Goal: Information Seeking & Learning: Check status

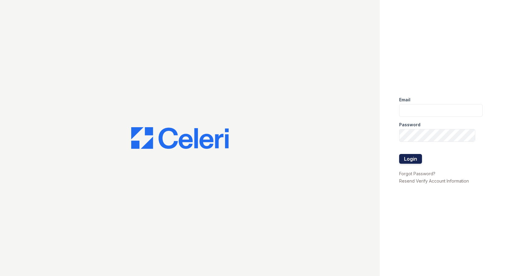
type input "[EMAIL_ADDRESS][DOMAIN_NAME]"
click at [416, 161] on button "Login" at bounding box center [410, 159] width 23 height 10
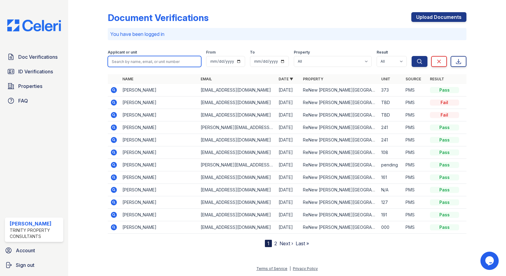
click at [159, 62] on input "search" at bounding box center [155, 61] width 94 height 11
type input "kwang"
click at [412, 56] on button "Search" at bounding box center [420, 61] width 16 height 11
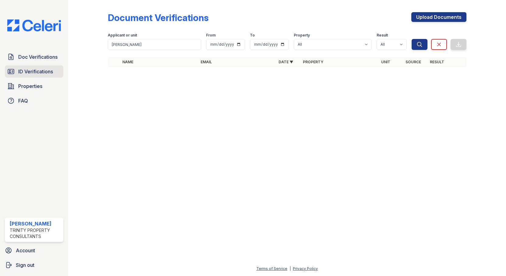
click at [37, 71] on span "ID Verifications" at bounding box center [35, 71] width 35 height 7
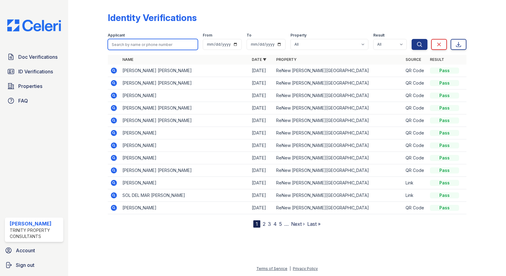
click at [133, 46] on input "search" at bounding box center [153, 44] width 90 height 11
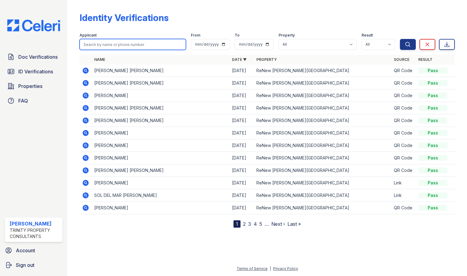
click at [111, 46] on input "search" at bounding box center [133, 44] width 106 height 11
type input "kim"
click at [400, 39] on button "Search" at bounding box center [408, 44] width 16 height 11
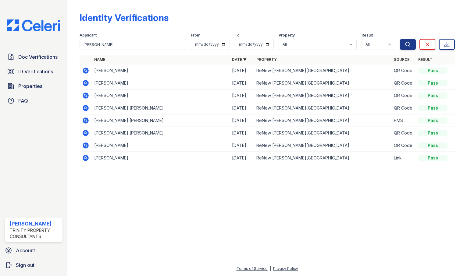
click at [84, 122] on icon at bounding box center [86, 121] width 6 height 6
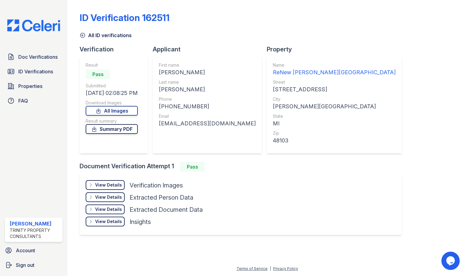
click at [118, 129] on link "Summary PDF" at bounding box center [112, 129] width 52 height 10
click at [112, 184] on div "View Details" at bounding box center [108, 185] width 27 height 6
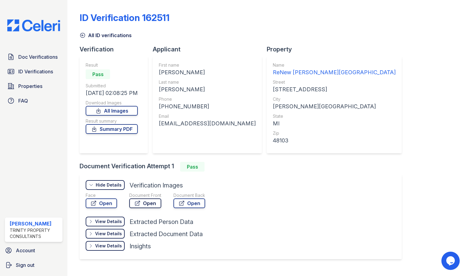
click at [151, 205] on link "Open" at bounding box center [145, 204] width 32 height 10
